Goal: Transaction & Acquisition: Book appointment/travel/reservation

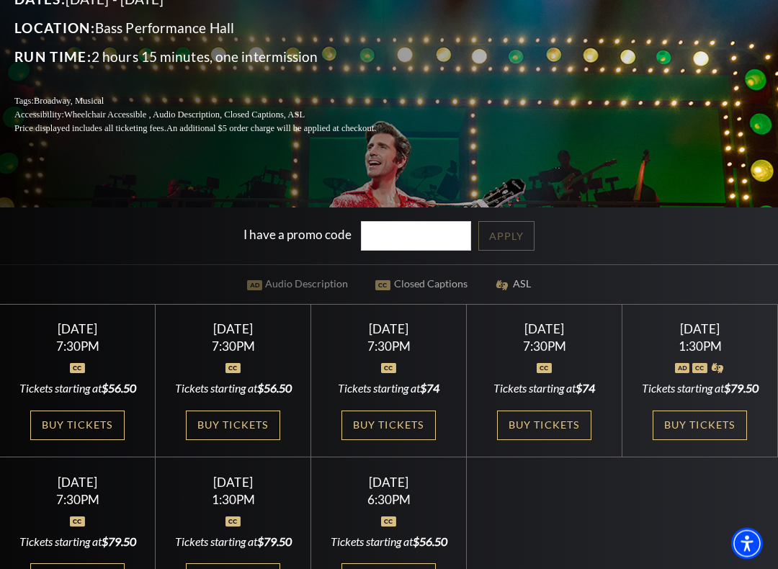
scroll to position [233, 0]
click at [551, 420] on link "Buy Tickets" at bounding box center [544, 425] width 94 height 30
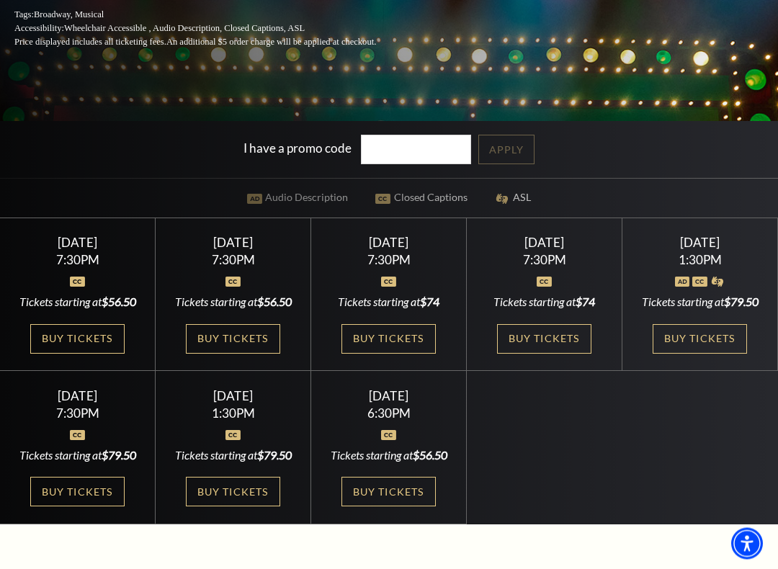
scroll to position [319, 0]
click at [240, 487] on link "Buy Tickets" at bounding box center [233, 492] width 94 height 30
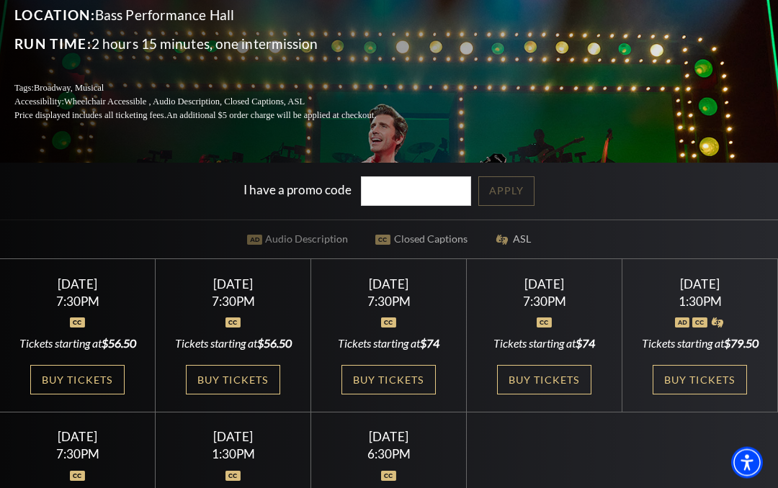
scroll to position [0, 0]
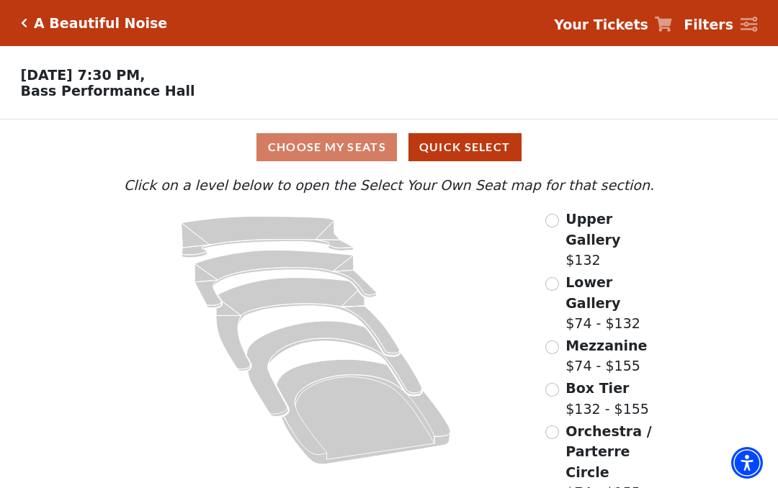
click at [546, 277] on input "Lower Gallery$74 - $132\a" at bounding box center [552, 284] width 14 height 14
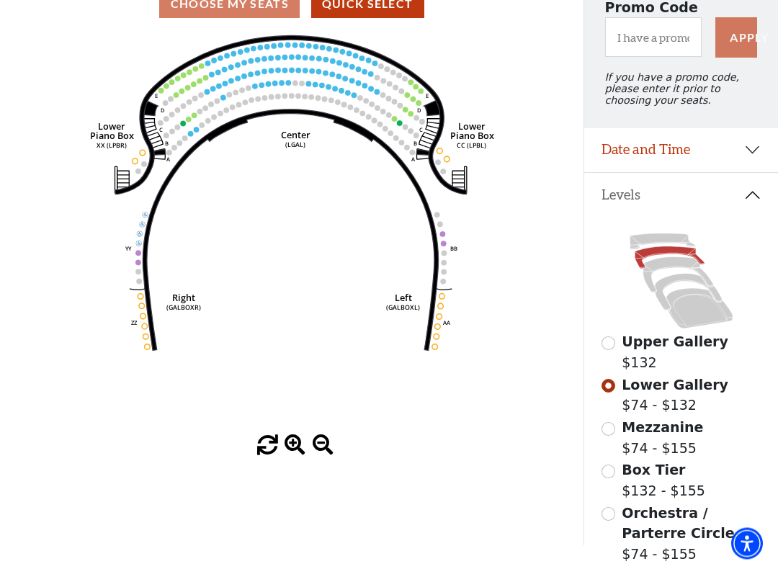
scroll to position [145, 0]
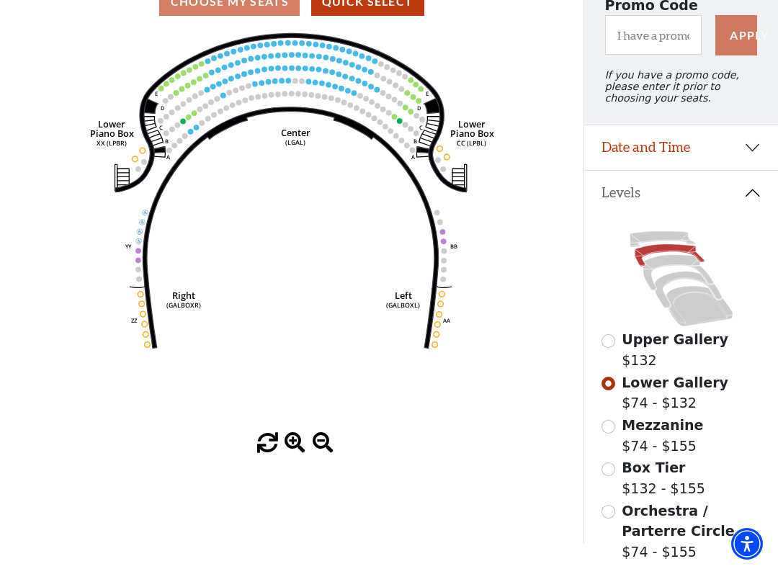
click at [605, 433] on input "Mezzanine$74 - $155\a" at bounding box center [608, 427] width 14 height 14
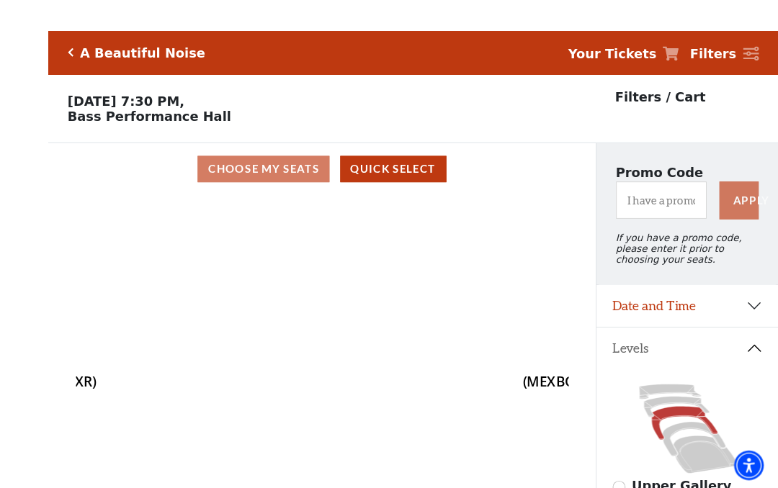
scroll to position [55, 0]
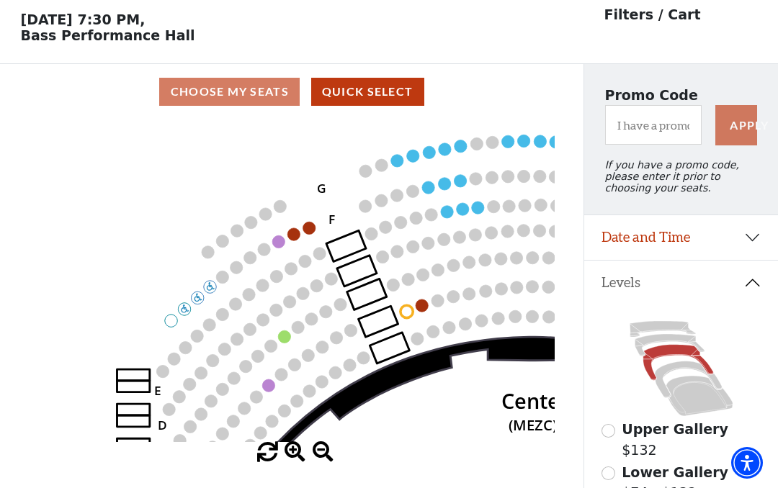
click at [295, 234] on circle at bounding box center [293, 234] width 12 height 12
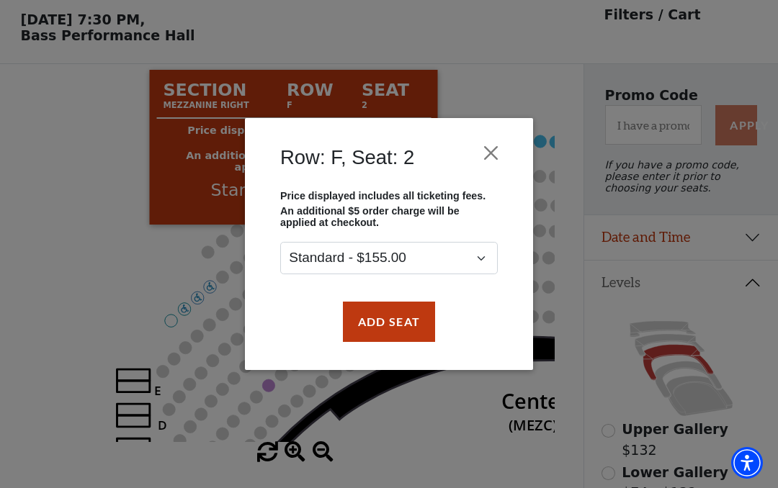
click at [495, 145] on button "Close" at bounding box center [490, 152] width 27 height 27
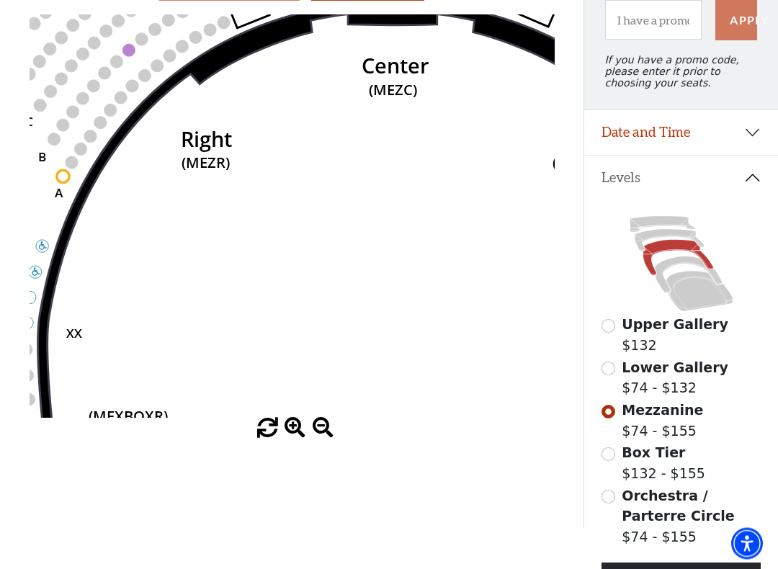
scroll to position [194, 0]
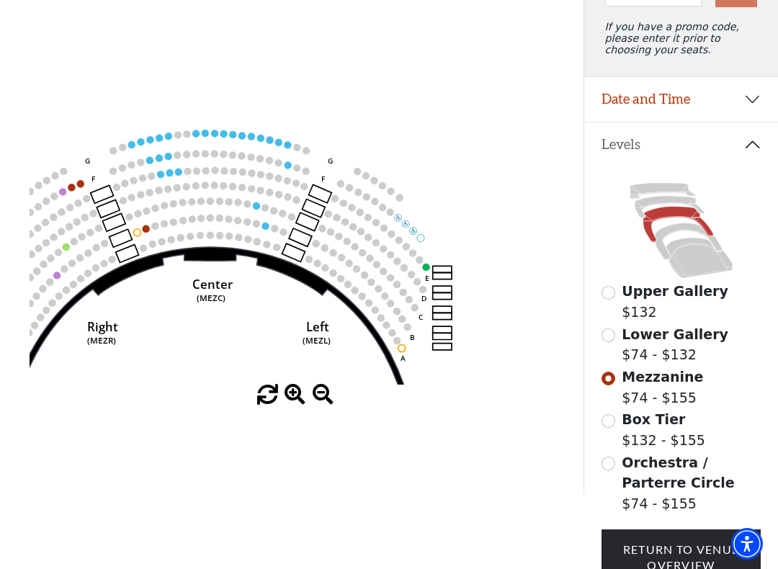
click at [267, 226] on circle at bounding box center [264, 225] width 7 height 7
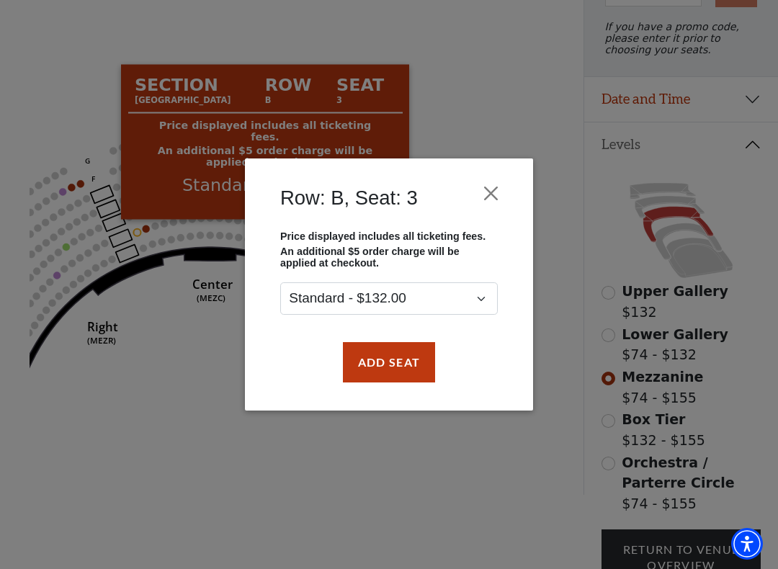
click at [496, 186] on button "Close" at bounding box center [490, 192] width 27 height 27
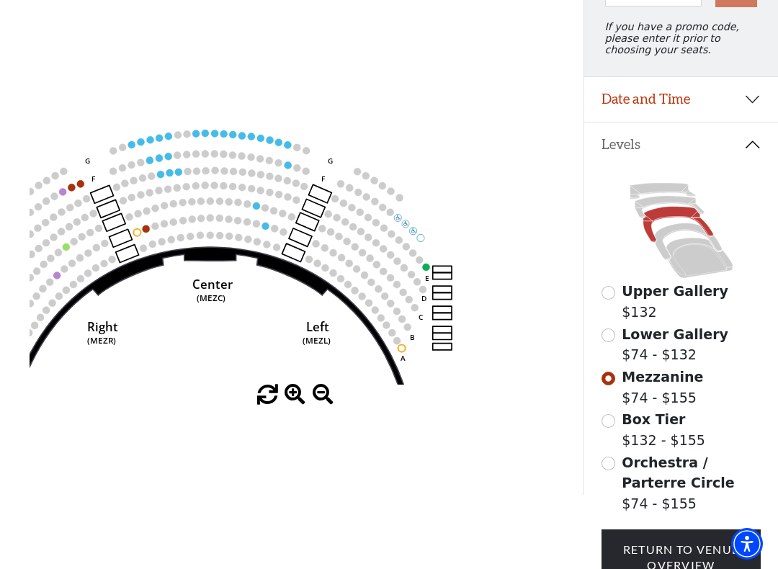
click at [422, 271] on icon "Center (MEZC) Right (MEZR) Left (MEZL) (MEXBOXR) (MEXBOXL) XX WW CC DD YY BB ZZ…" at bounding box center [292, 182] width 525 height 403
click at [421, 263] on circle at bounding box center [418, 259] width 7 height 7
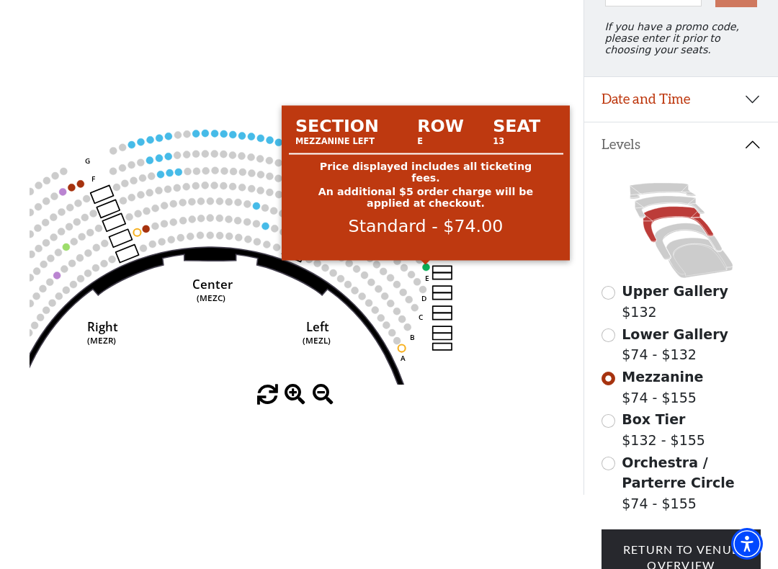
click at [423, 267] on circle at bounding box center [425, 266] width 7 height 7
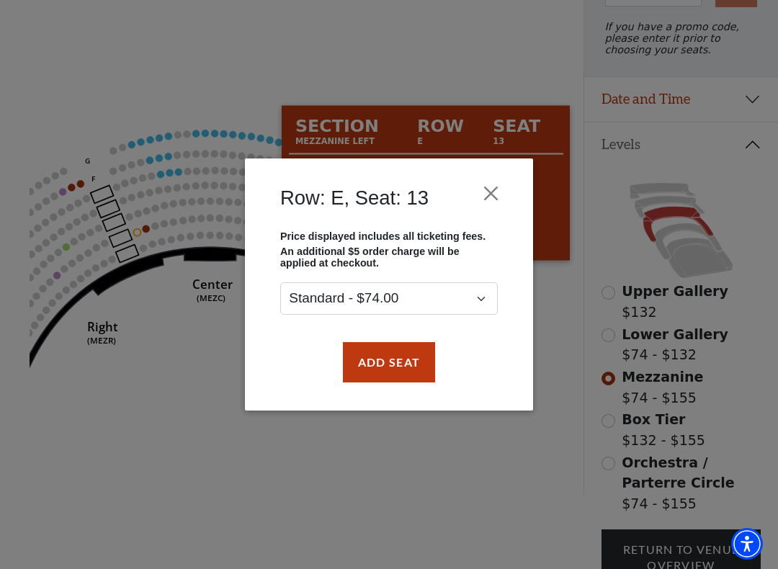
click at [491, 192] on button "Close" at bounding box center [490, 192] width 27 height 27
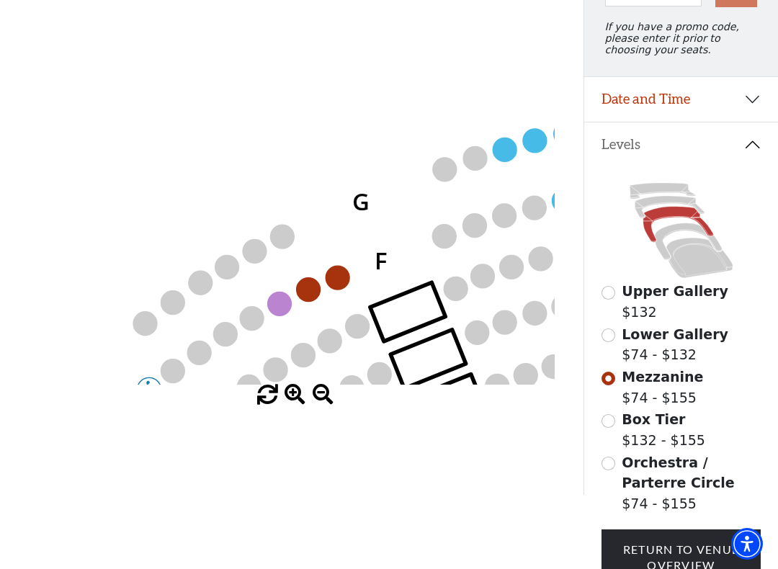
click at [278, 306] on circle at bounding box center [279, 304] width 24 height 24
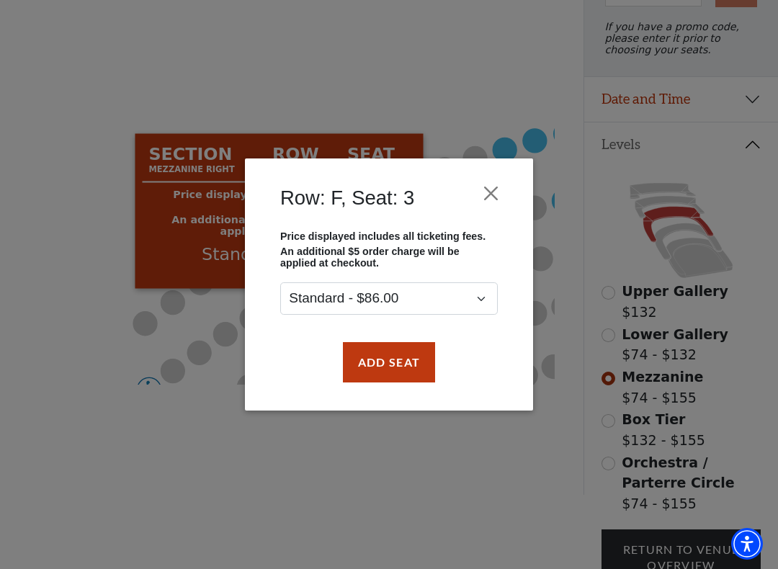
click at [492, 189] on button "Close" at bounding box center [490, 192] width 27 height 27
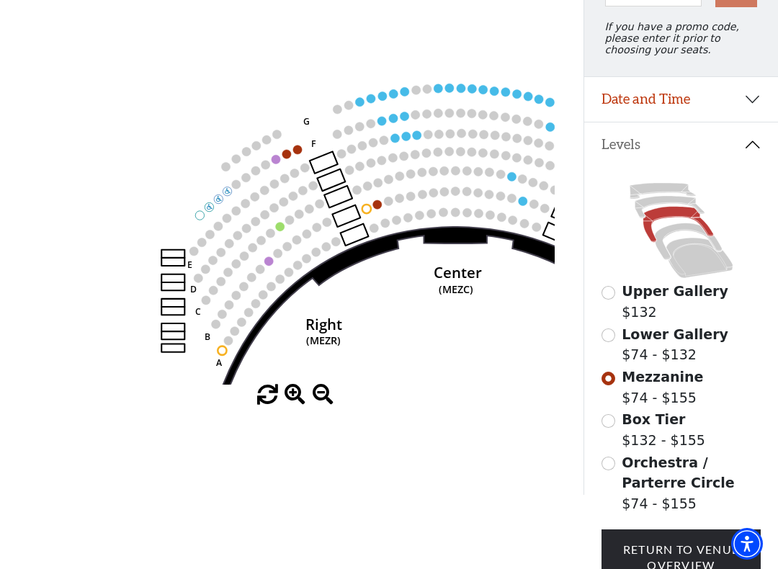
click at [266, 265] on circle at bounding box center [268, 260] width 9 height 9
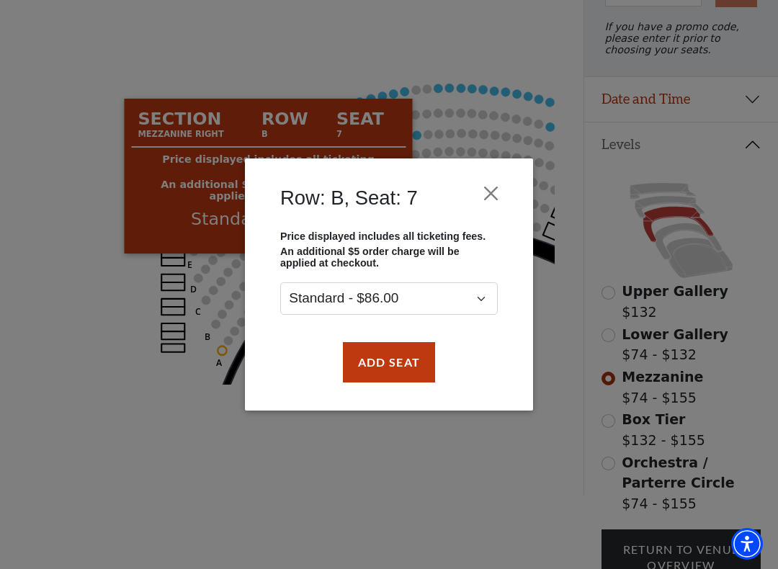
click at [488, 190] on button "Close" at bounding box center [490, 192] width 27 height 27
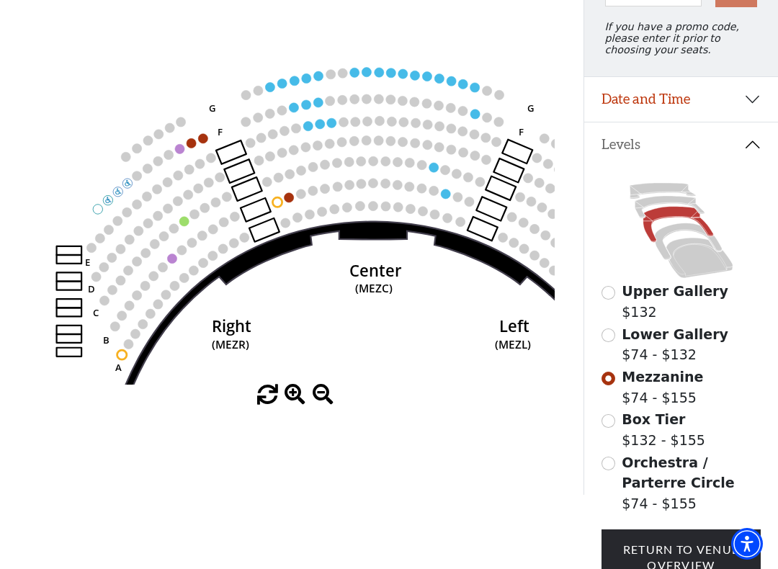
click at [446, 194] on circle at bounding box center [445, 193] width 9 height 9
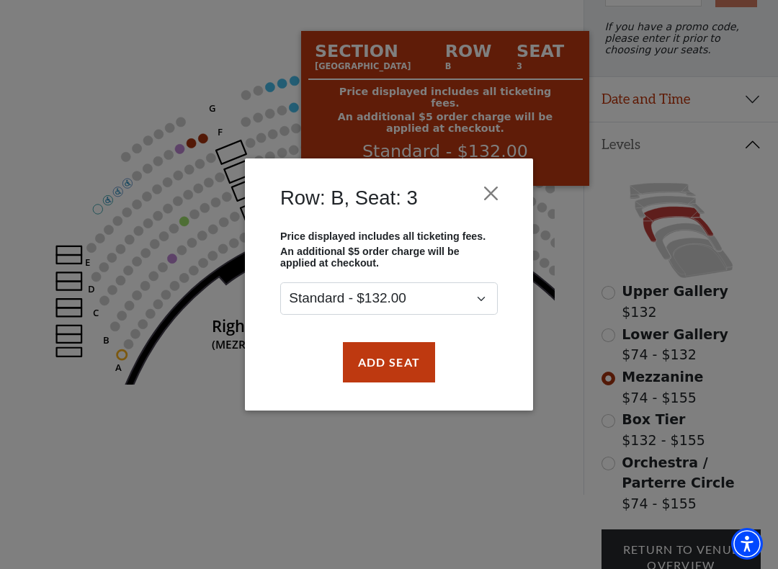
click at [494, 187] on button "Close" at bounding box center [490, 192] width 27 height 27
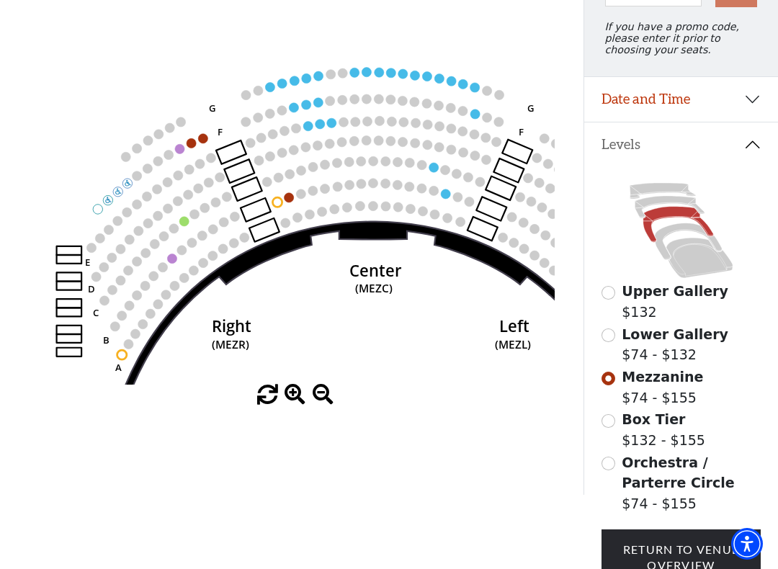
click at [604, 469] on input "Orchestra / Parterre Circle$74 - $155\a" at bounding box center [608, 463] width 14 height 14
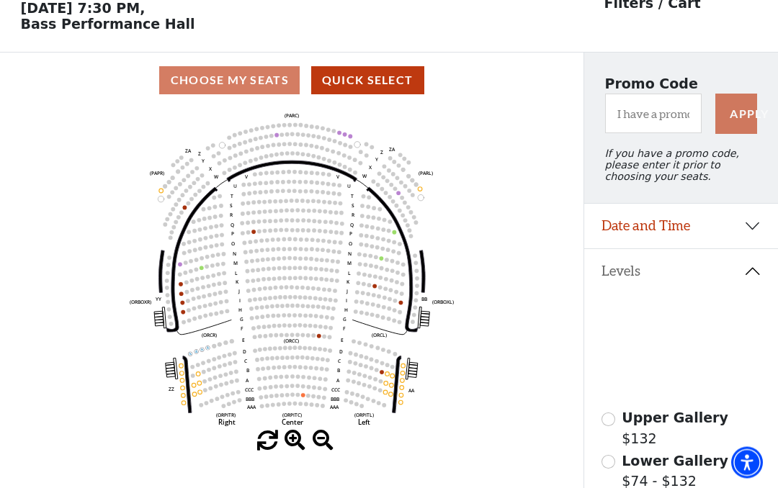
scroll to position [67, 0]
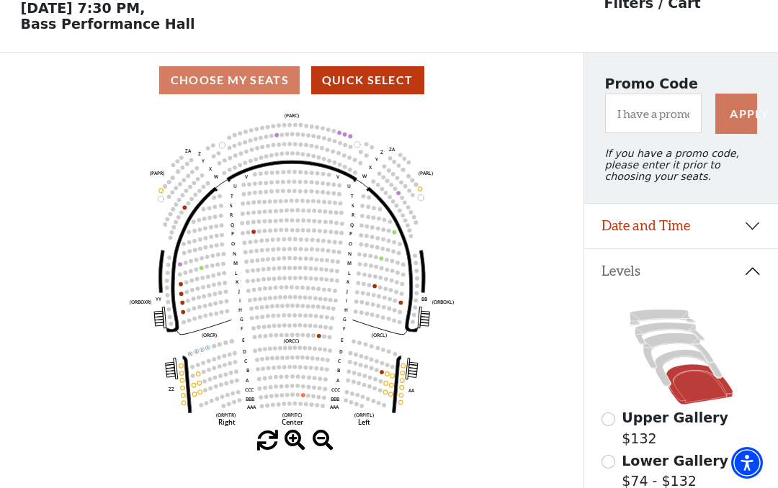
click at [370, 287] on circle at bounding box center [368, 285] width 4 height 4
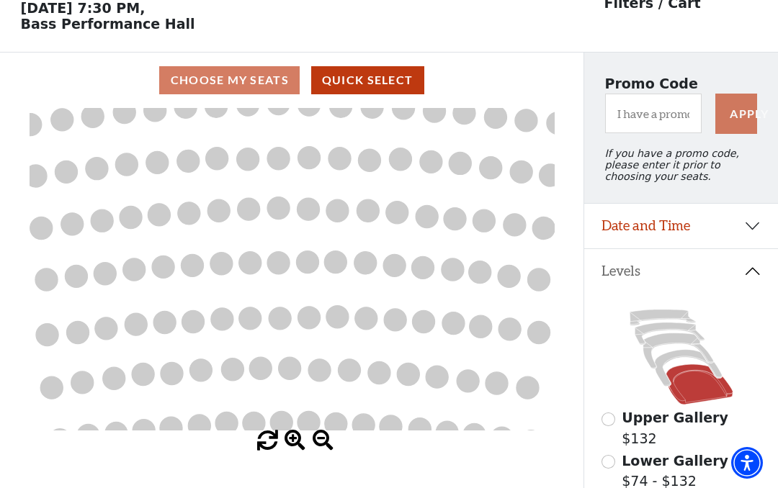
click at [328, 284] on icon "Left (ORPITL) Right (ORPITR) Center (ORPITC) ZZ AA YY BB ZA ZA (ORCL) (ORCR) (O…" at bounding box center [292, 269] width 525 height 323
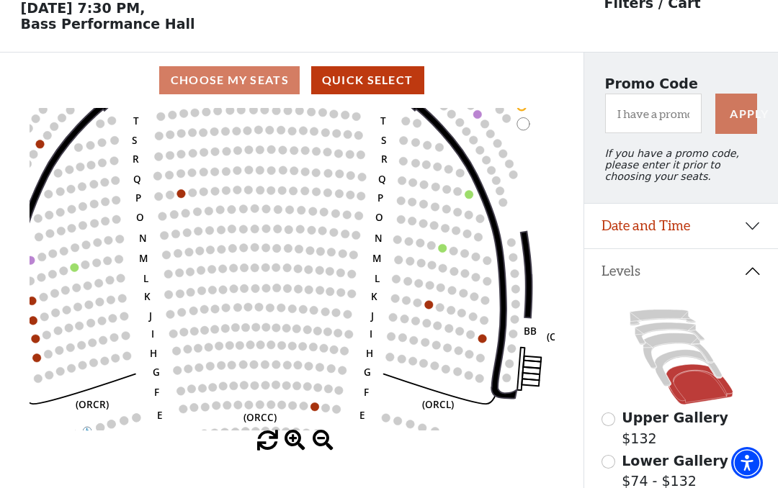
click at [425, 306] on circle at bounding box center [428, 304] width 9 height 9
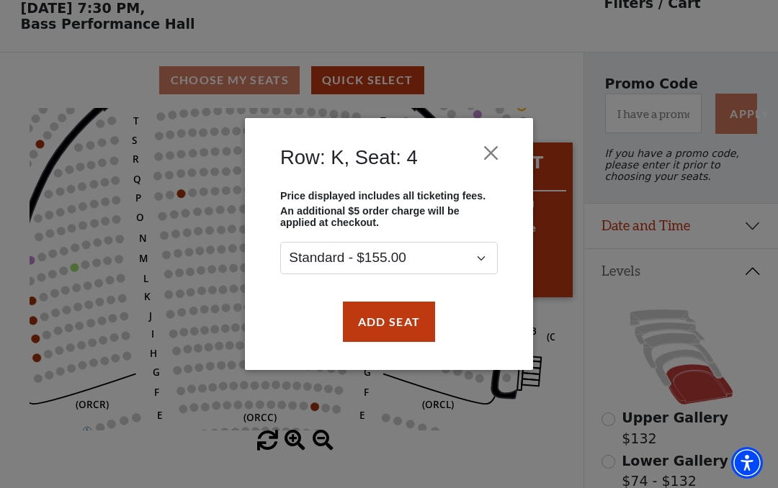
click at [492, 144] on button "Close" at bounding box center [490, 152] width 27 height 27
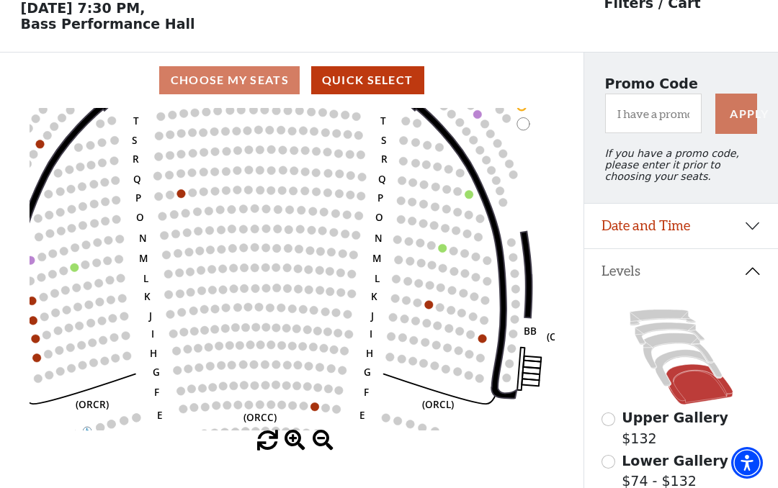
click at [189, 194] on circle at bounding box center [192, 193] width 9 height 9
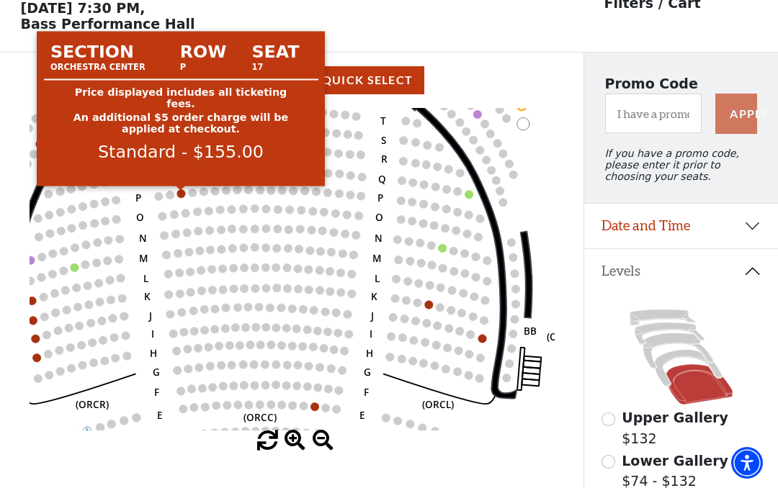
click at [179, 194] on circle at bounding box center [180, 193] width 9 height 9
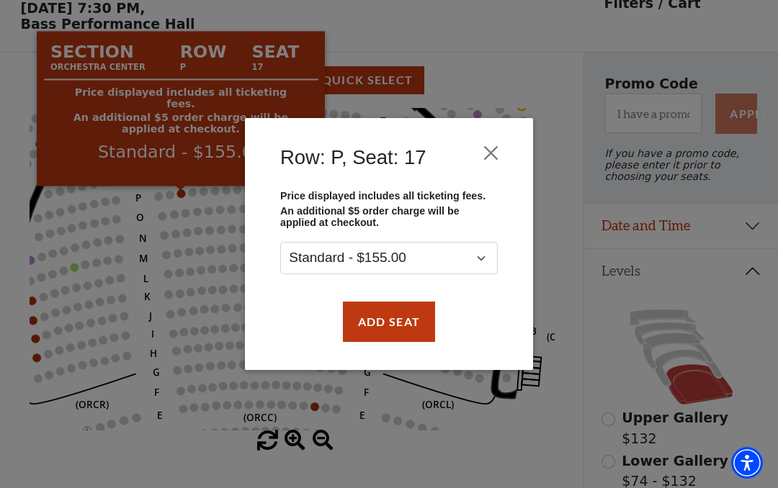
click at [491, 153] on button "Close" at bounding box center [490, 152] width 27 height 27
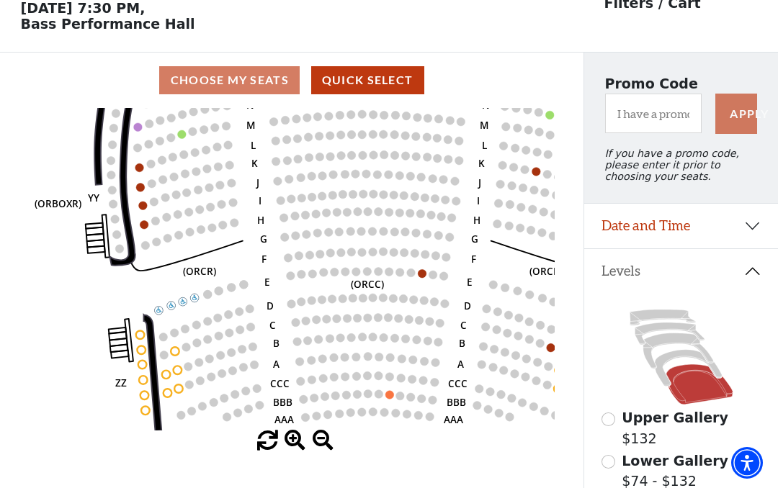
click at [420, 274] on circle at bounding box center [422, 273] width 9 height 9
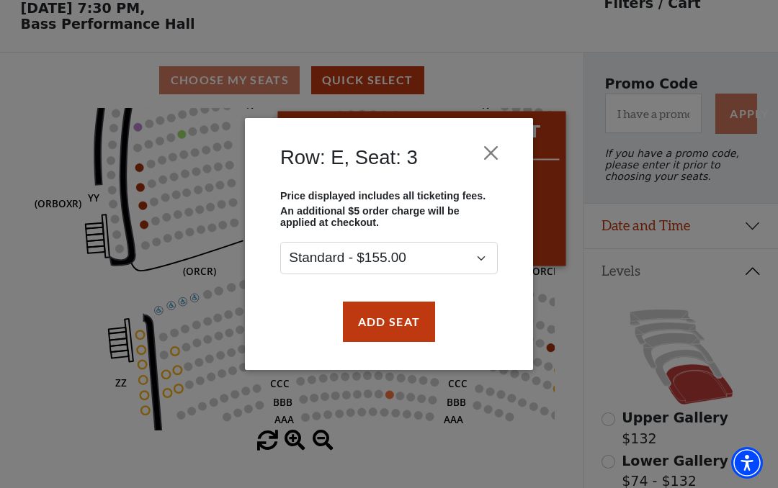
click at [477, 156] on button "Close" at bounding box center [490, 152] width 27 height 27
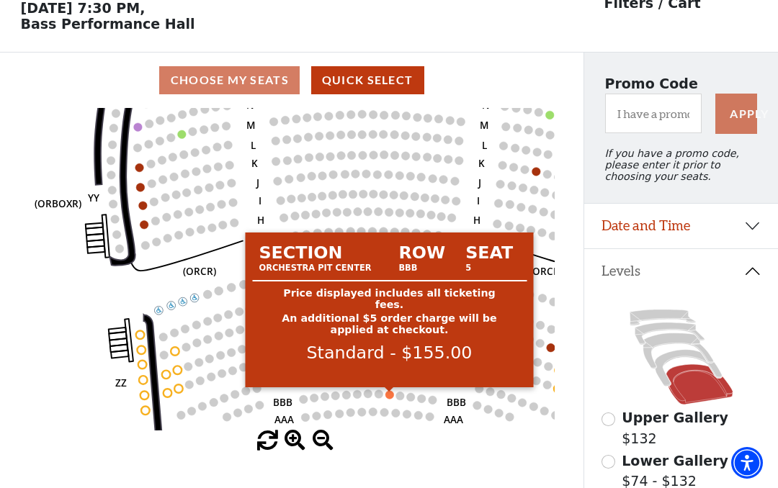
click at [387, 395] on circle at bounding box center [389, 394] width 9 height 9
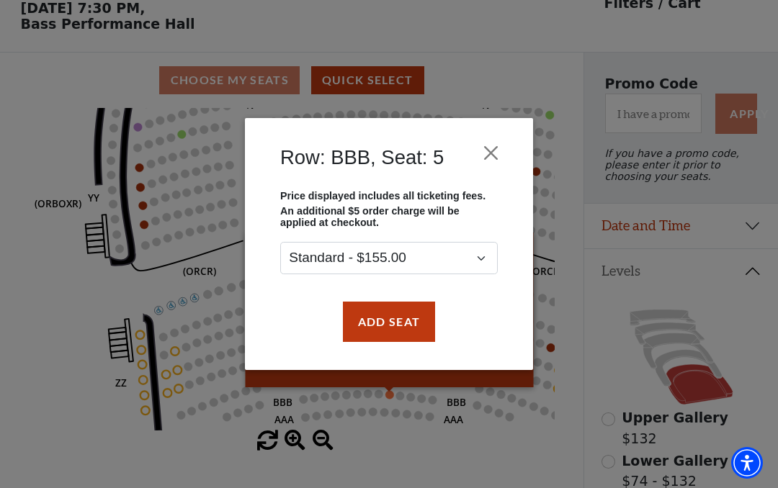
click at [512, 143] on div "Row: BBB, Seat: 5 Price displayed includes all ticketing fees. An additional $5…" at bounding box center [389, 244] width 288 height 252
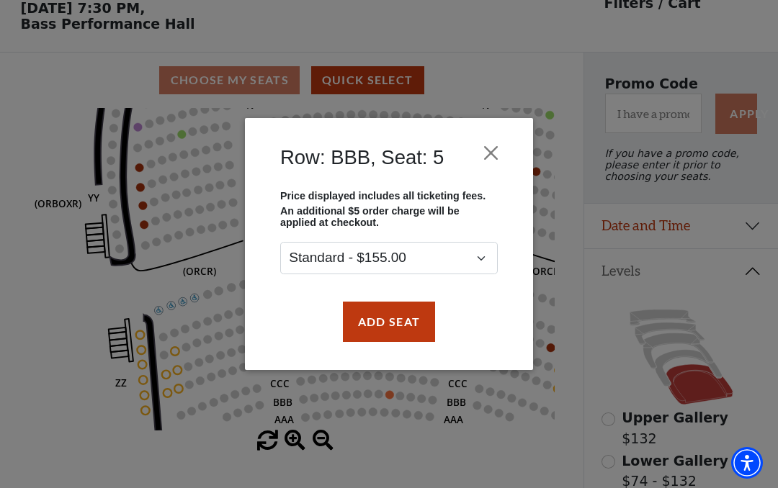
click at [487, 151] on button "Close" at bounding box center [490, 152] width 27 height 27
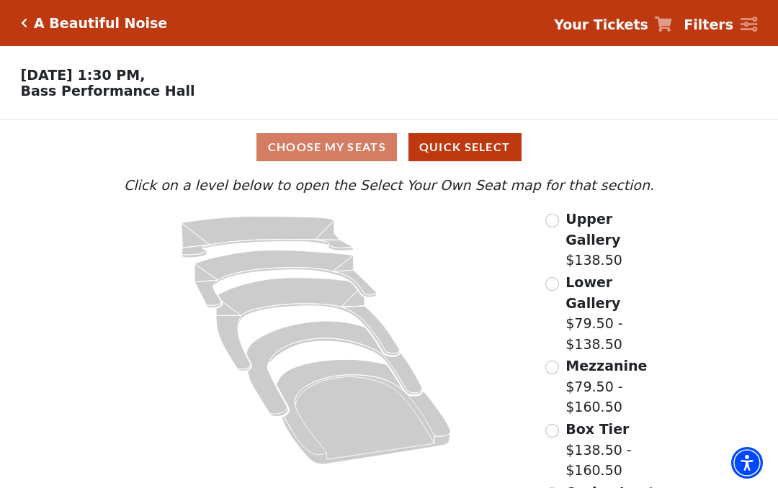
click at [551, 361] on input "Mezzanine$79.50 - $160.50\a" at bounding box center [552, 368] width 14 height 14
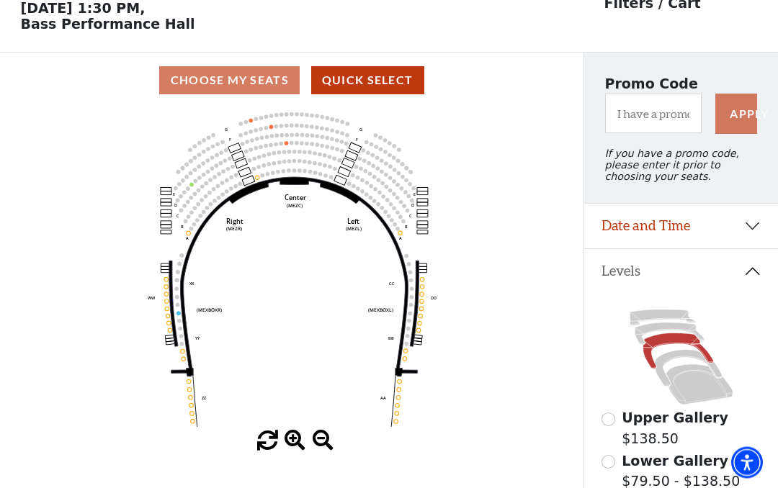
scroll to position [67, 0]
